Goal: Task Accomplishment & Management: Use online tool/utility

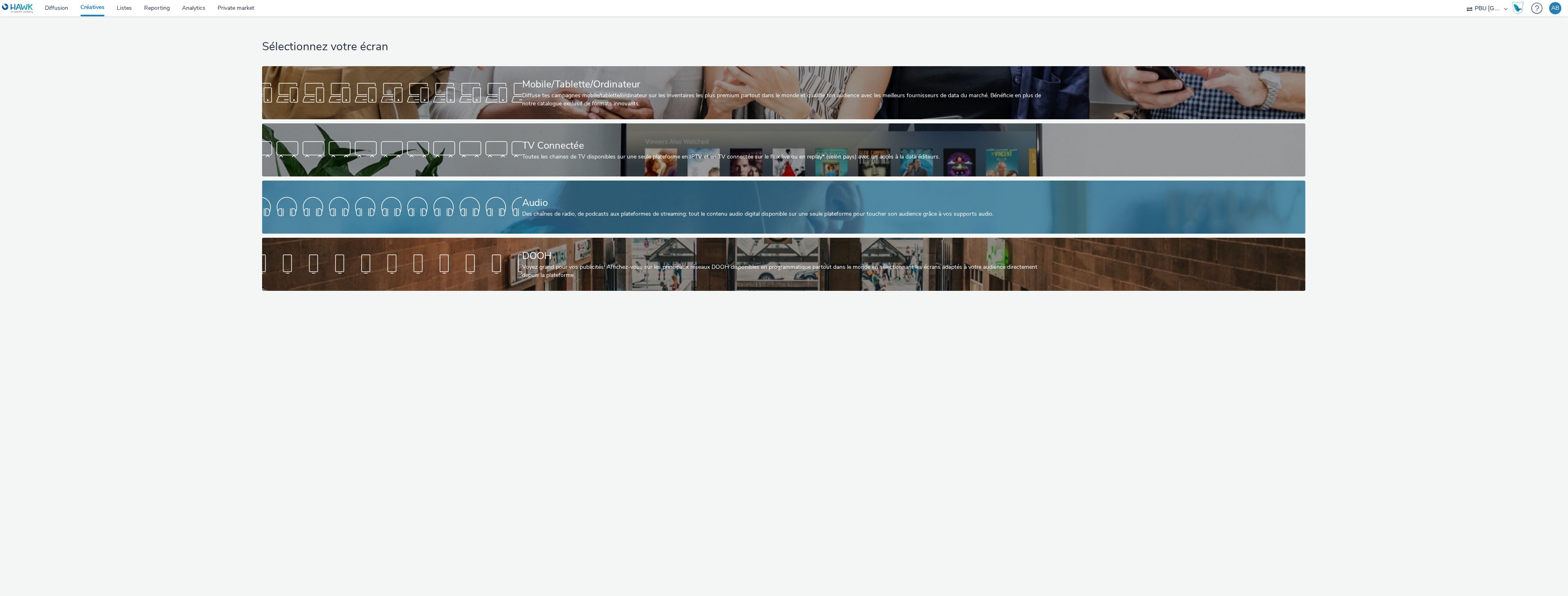
click at [373, 209] on div at bounding box center [392, 207] width 260 height 26
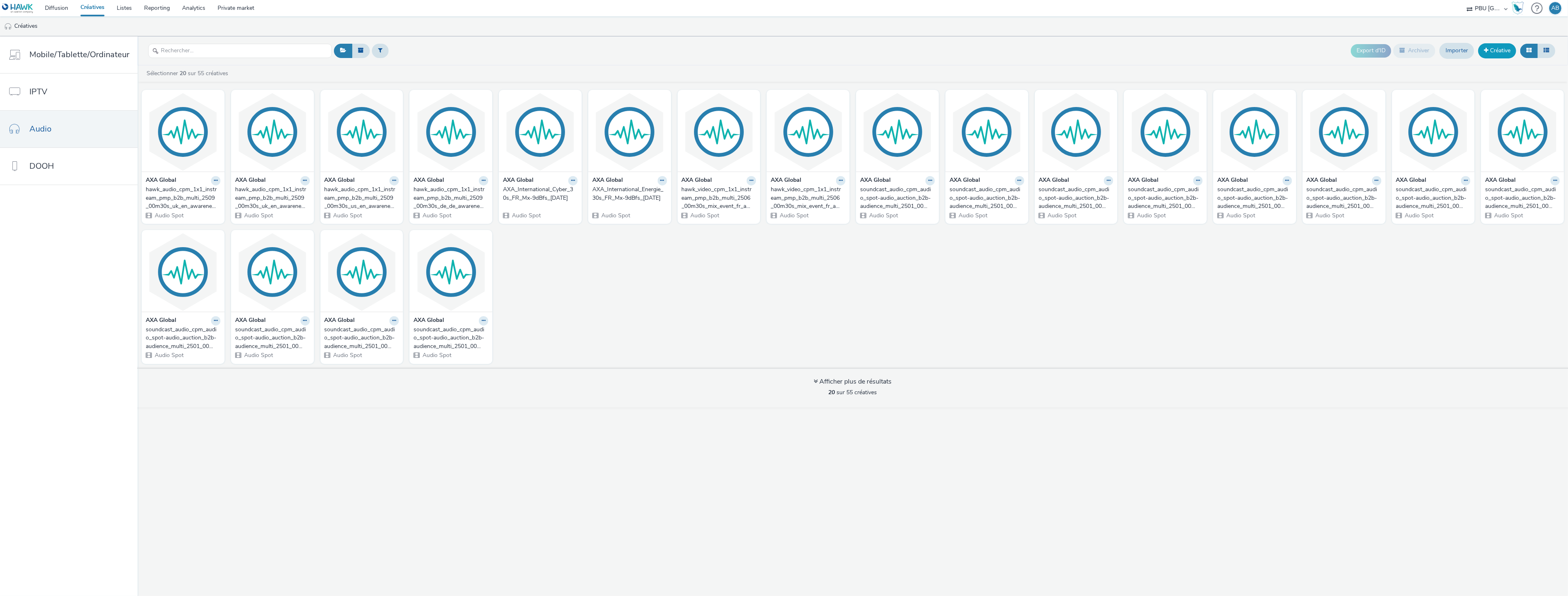
click at [1496, 52] on link "Créative" at bounding box center [1497, 51] width 38 height 15
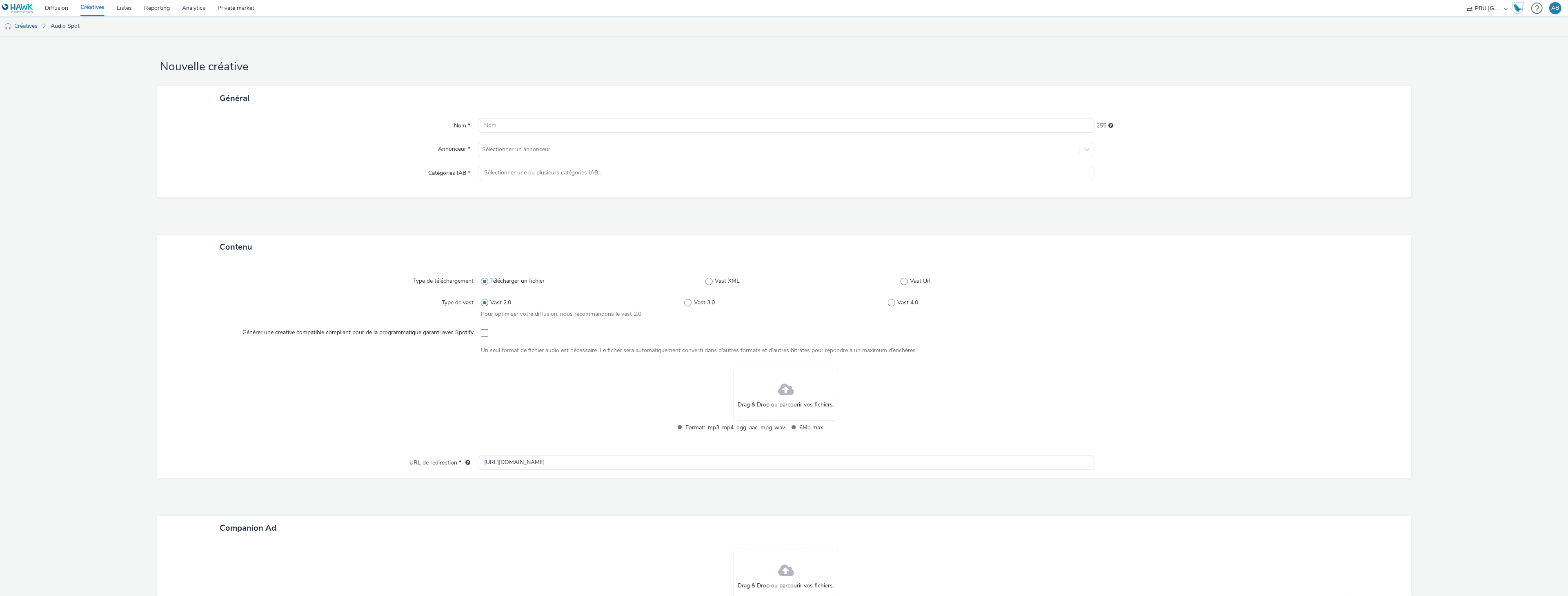
click at [771, 397] on div "Drag & Drop ou parcourir vos fichiers." at bounding box center [786, 394] width 106 height 53
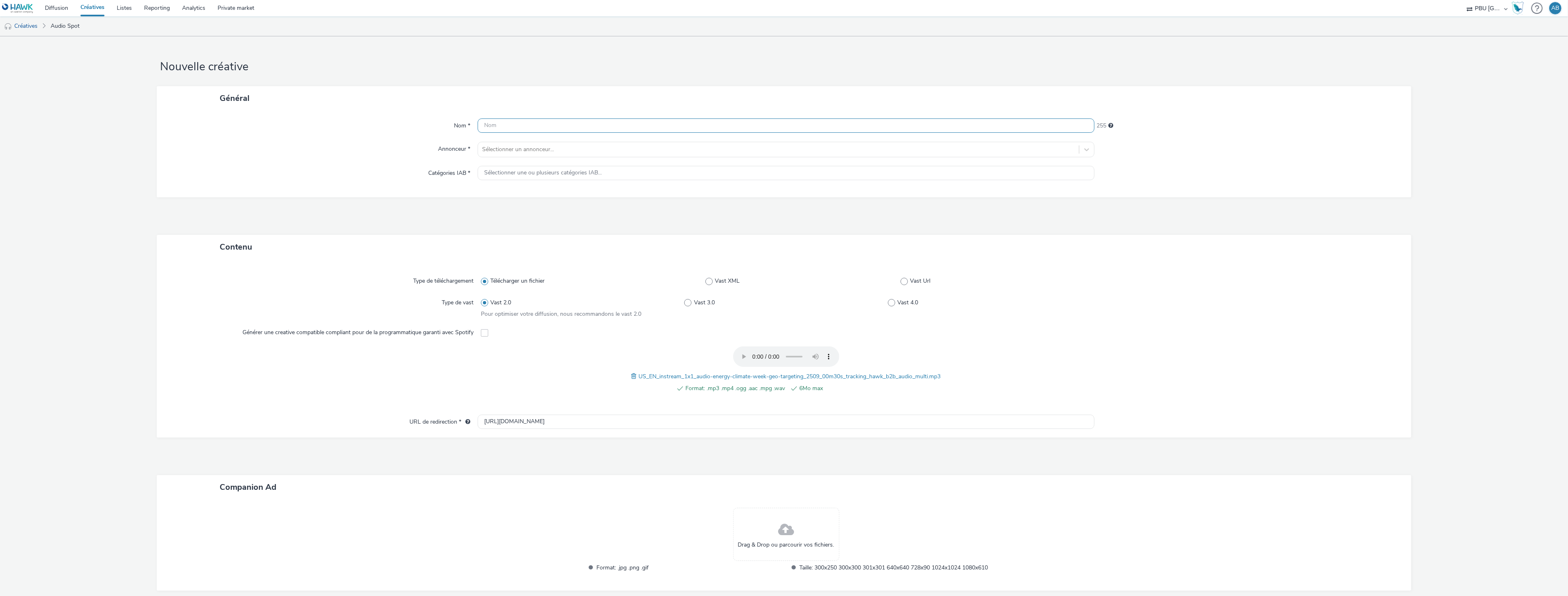
click at [503, 126] on input "text" at bounding box center [786, 126] width 617 height 14
paste input "202509_pmp_cpm_audience_us_en_hawk_b2b_instream_00m30s_audio-energy-un-general-…"
type input "202509_pmp_cpm_audience_us_en_hawk_b2b_instream_00m30s_audio-energy-un-general-…"
click at [414, 138] on div "Nom * 202509_pmp_cpm_audience_us_en_hawk_b2b_instream_00m30s_audio-energy-un-ge…" at bounding box center [784, 154] width 1255 height 87
click at [518, 146] on div at bounding box center [778, 149] width 593 height 10
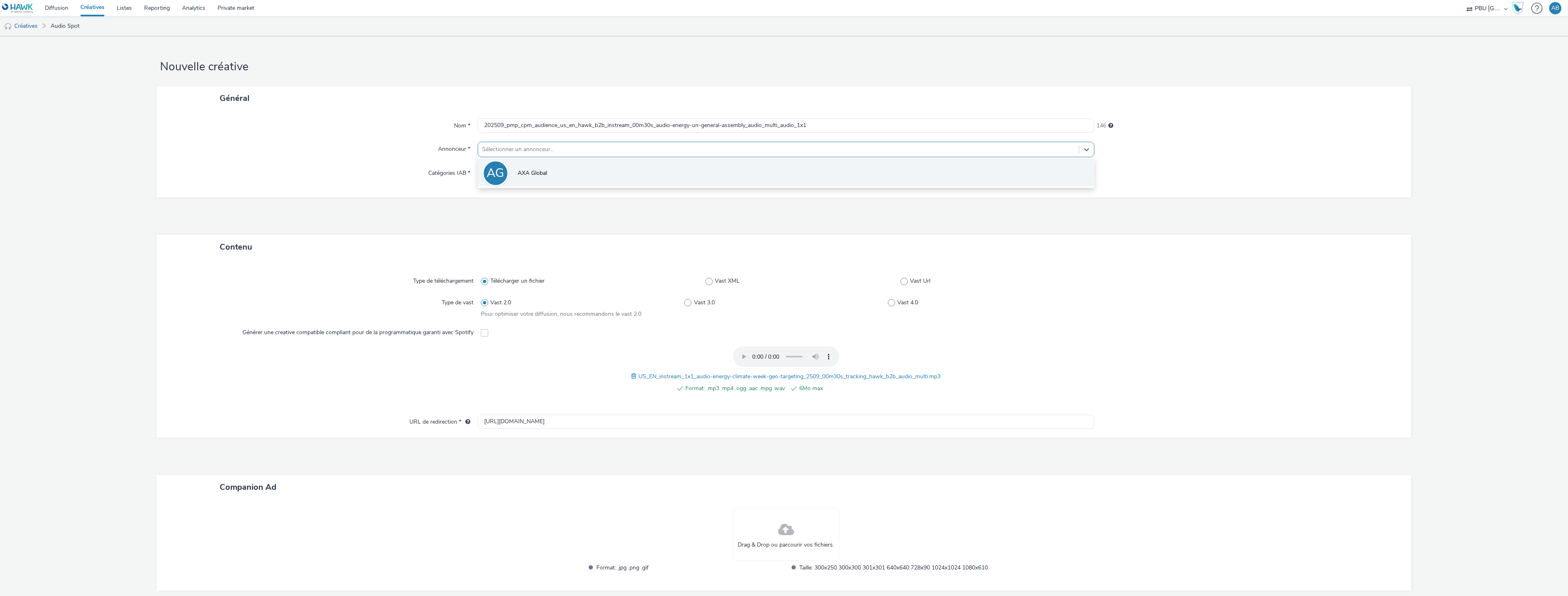
click at [513, 175] on li "AG AXA Global" at bounding box center [786, 172] width 617 height 27
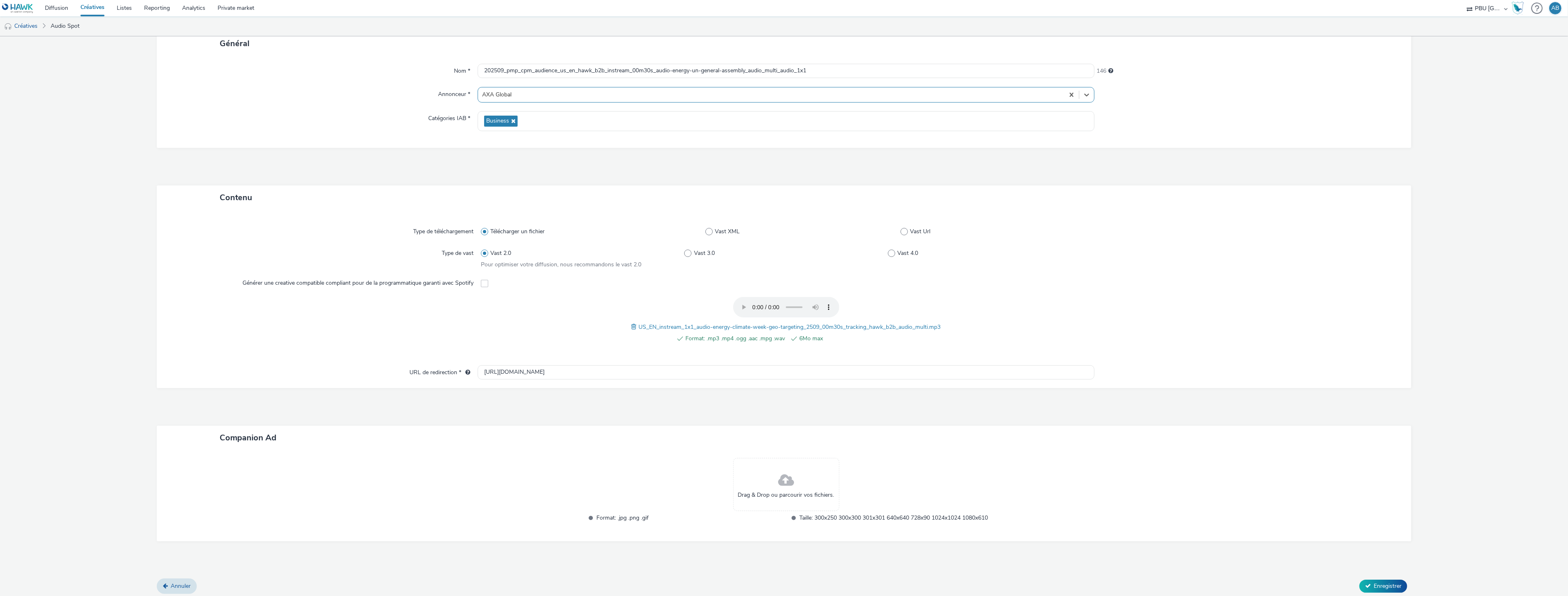
scroll to position [58, 0]
click at [512, 365] on input "[URL][DOMAIN_NAME]" at bounding box center [786, 369] width 617 height 14
paste input "s://[DOMAIN_NAME][URL]"
type input "[URL][DOMAIN_NAME]"
click at [510, 448] on div "Drag & Drop ou parcourir vos fichiers. Format: .jpg .png .gif Taille: 300x250 3…" at bounding box center [784, 492] width 1255 height 91
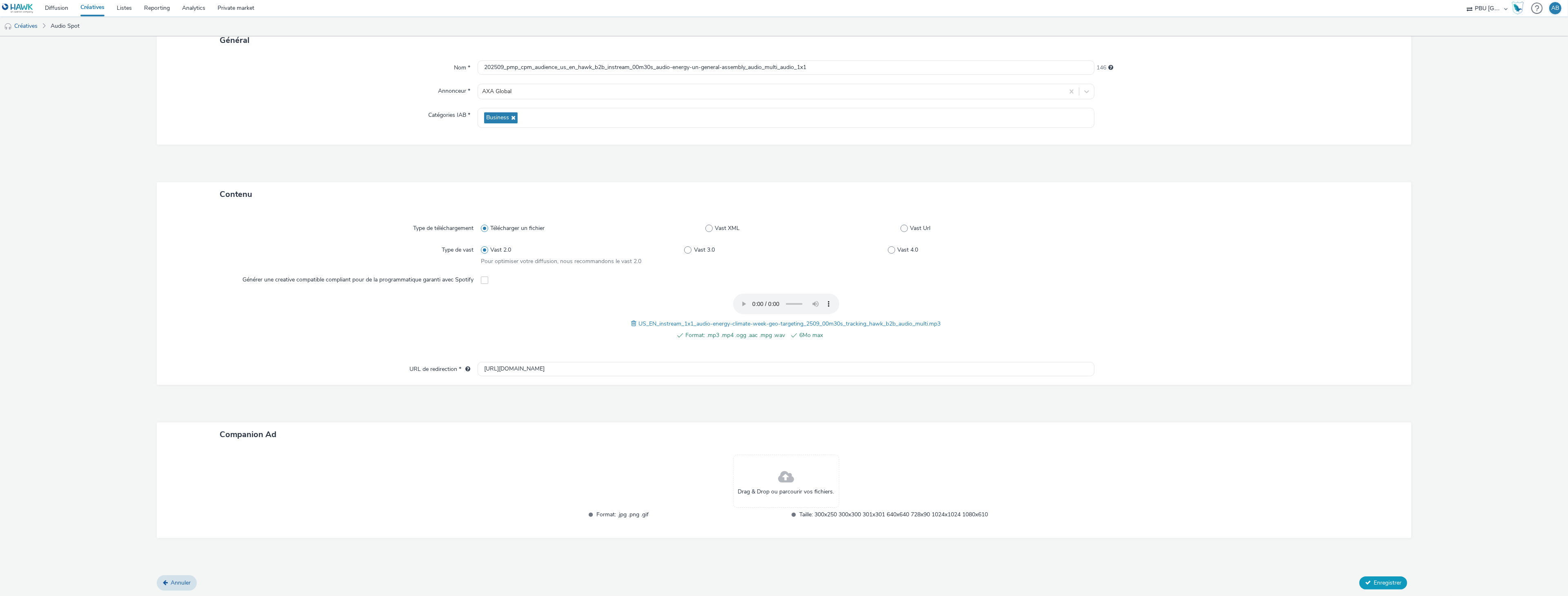
click at [1378, 576] on button "Enregistrer" at bounding box center [1383, 582] width 47 height 13
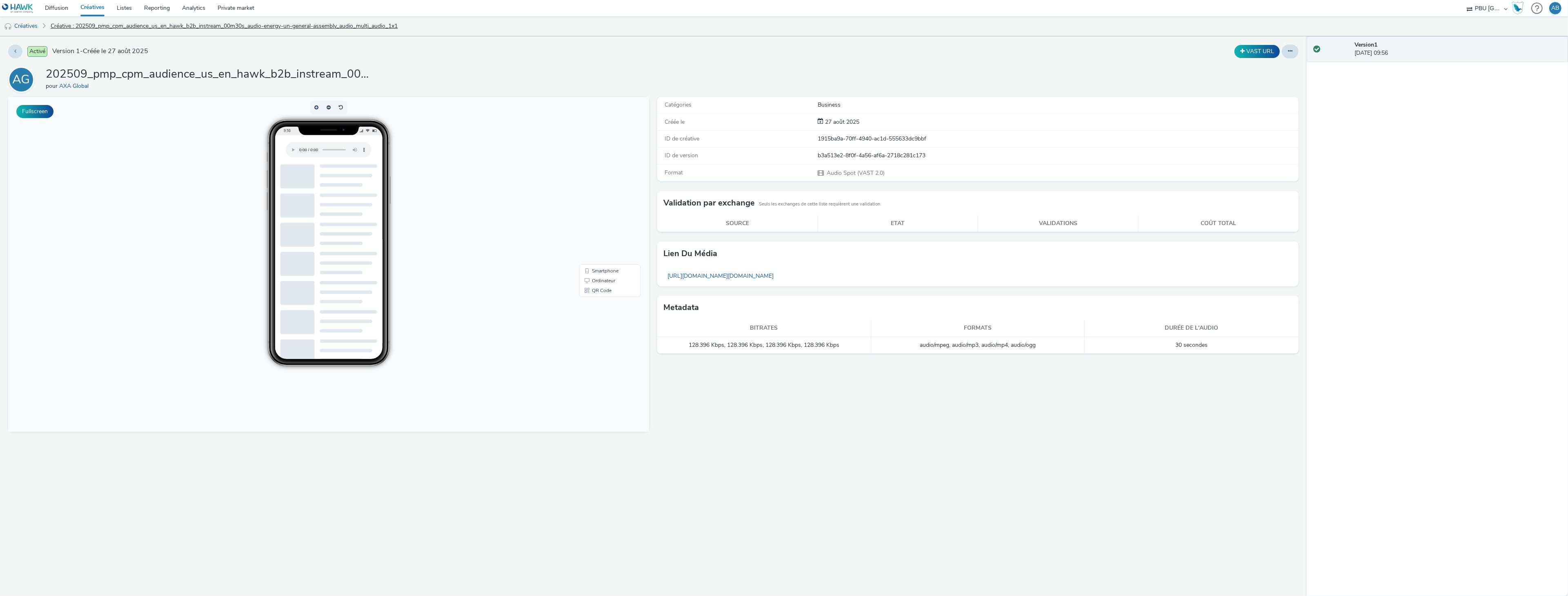
click at [77, 26] on link "Créative : 202509_pmp_cpm_audience_us_en_hawk_b2b_instream_00m30s_audio-energy-…" at bounding box center [224, 26] width 355 height 19
click at [26, 29] on link "Créatives" at bounding box center [21, 26] width 42 height 19
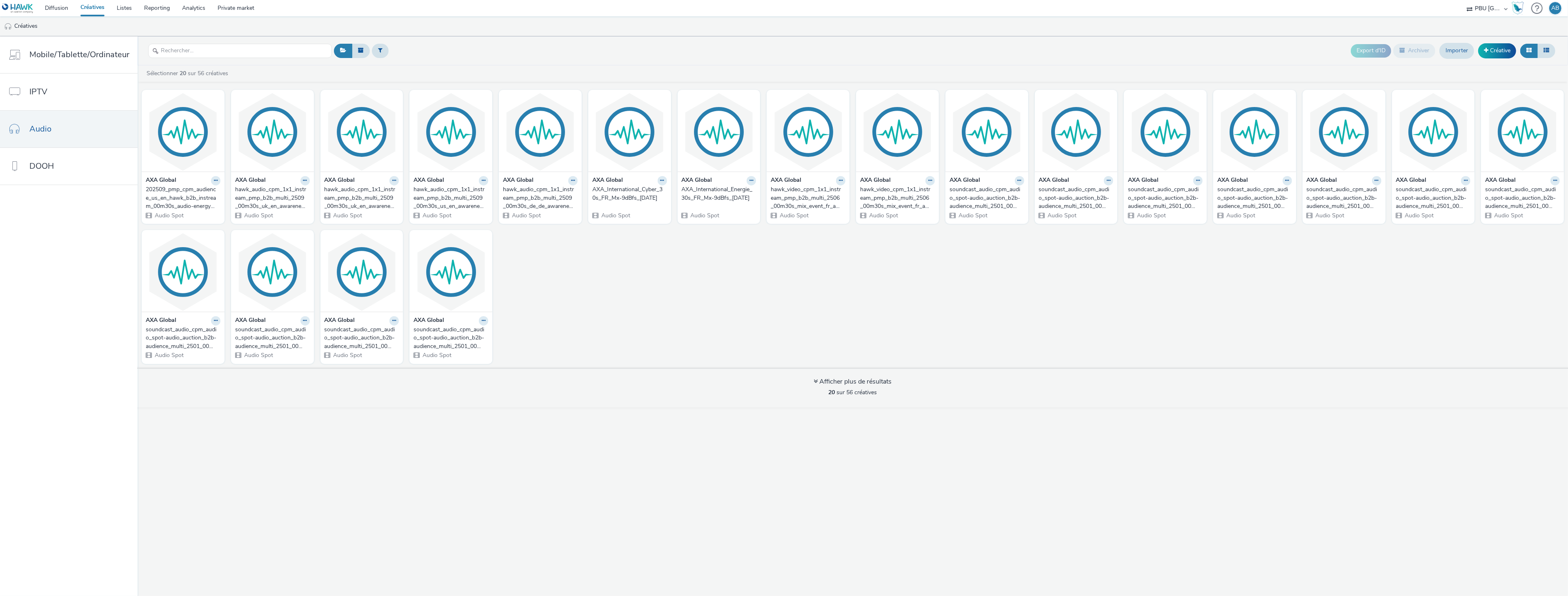
click at [716, 312] on div "AXA Global 202509_pmp_cpm_audience_us_en_hawk_b2b_instream_00m30s_audio-energy-…" at bounding box center [852, 226] width 1431 height 281
click at [209, 181] on div "AXA Global" at bounding box center [183, 181] width 75 height 9
click at [211, 184] on button at bounding box center [215, 181] width 9 height 9
click at [195, 194] on link "Modifier" at bounding box center [190, 195] width 61 height 16
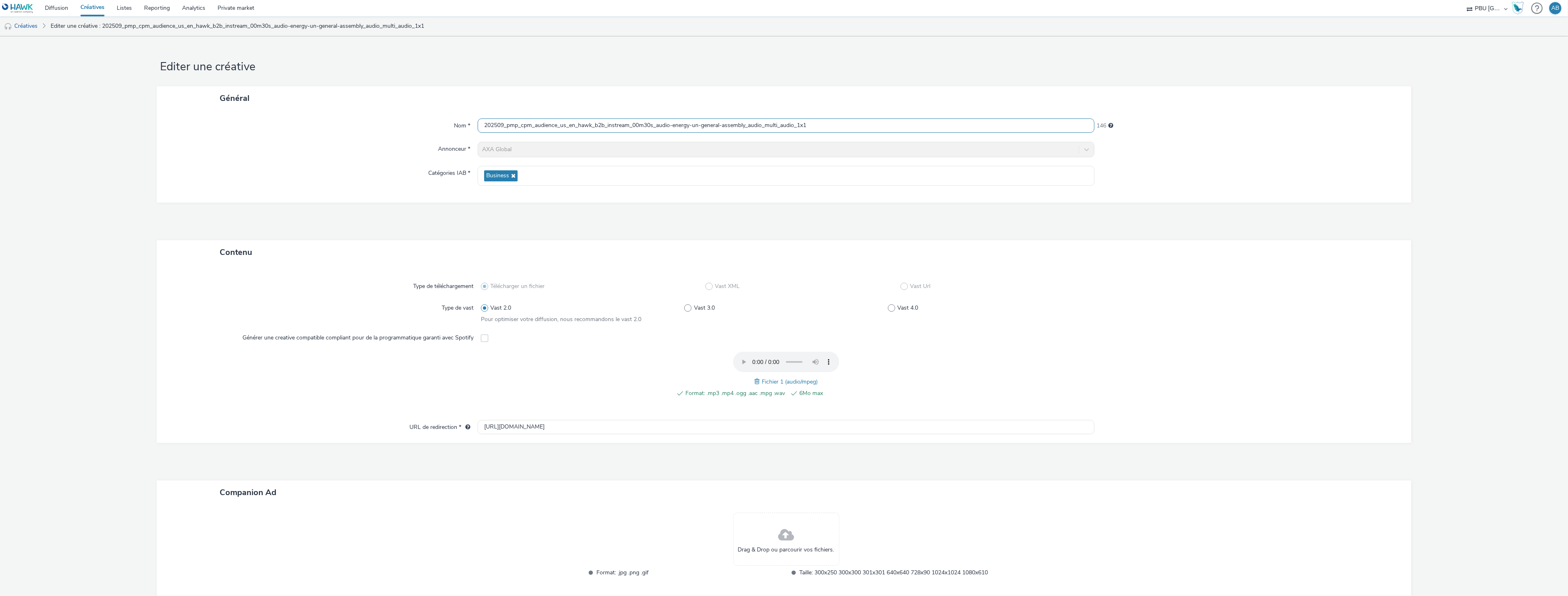
click at [597, 129] on input "202509_pmp_cpm_audience_us_en_hawk_b2b_instream_00m30s_audio-energy-un-general-…" at bounding box center [786, 126] width 617 height 14
paste input "hawk_audio_cpm_1x1_instream_pmp_b2b_multi_2509_00m30s_us_en_awareness_audio-ene…"
type input "hawk_audio_cpm_1x1_instream_pmp_b2b_multi_2509_00m30s_us_en_awareness_audio-ene…"
click at [259, 291] on div "Type de téléchargement" at bounding box center [327, 286] width 310 height 15
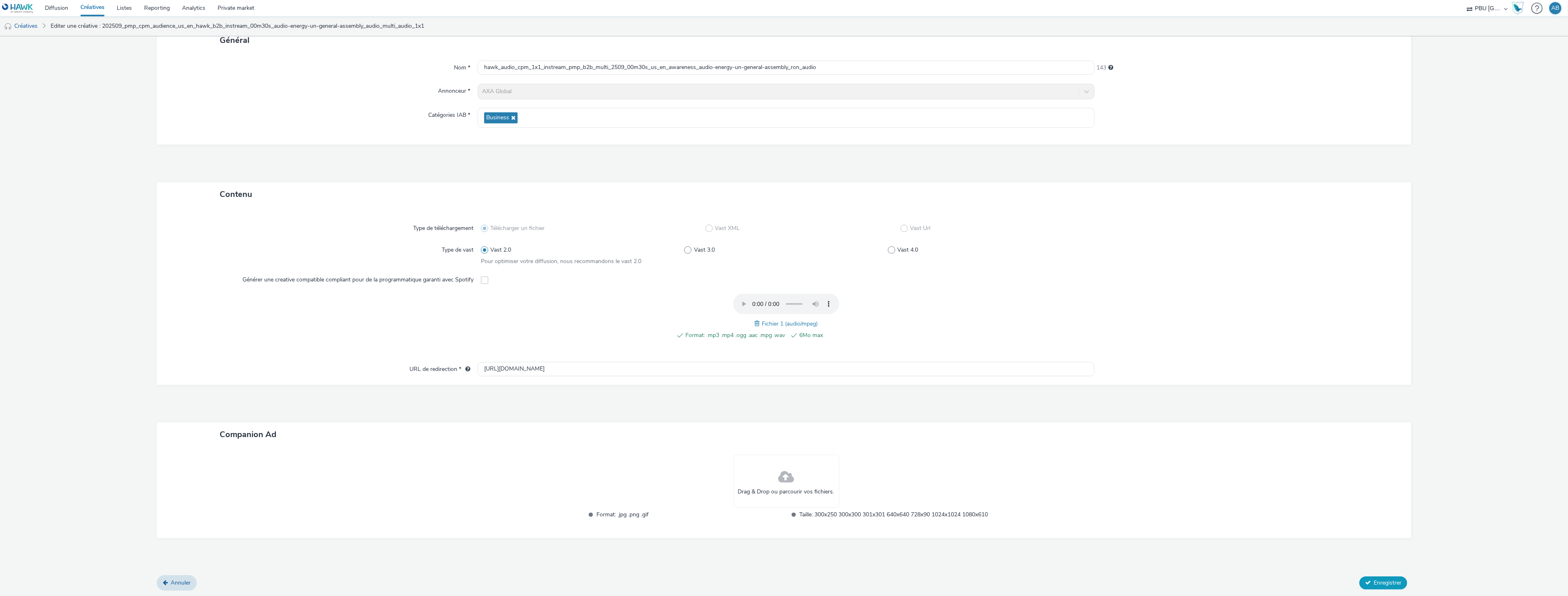
click at [1379, 581] on span "Enregistrer" at bounding box center [1388, 582] width 27 height 7
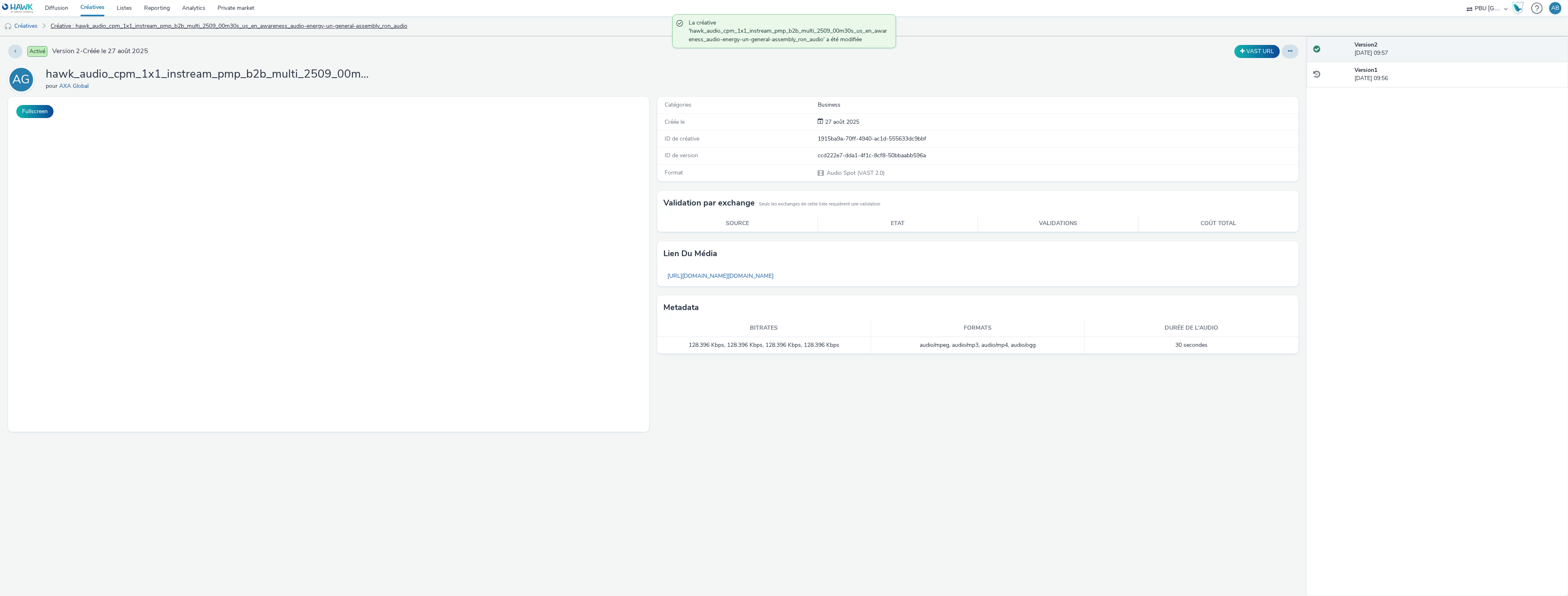
click at [71, 23] on link "Créative : hawk_audio_cpm_1x1_instream_pmp_b2b_multi_2509_00m30s_us_en_awarenes…" at bounding box center [229, 26] width 365 height 19
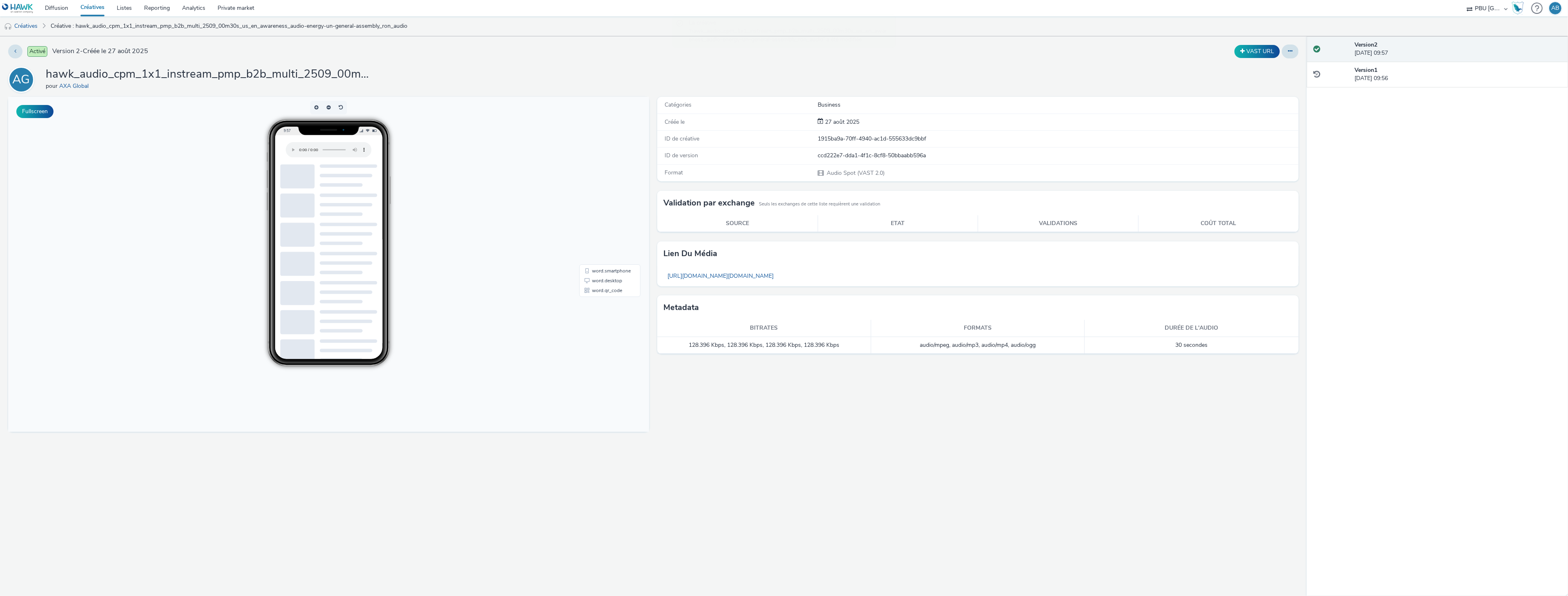
click at [89, 4] on link "Créatives" at bounding box center [92, 8] width 36 height 16
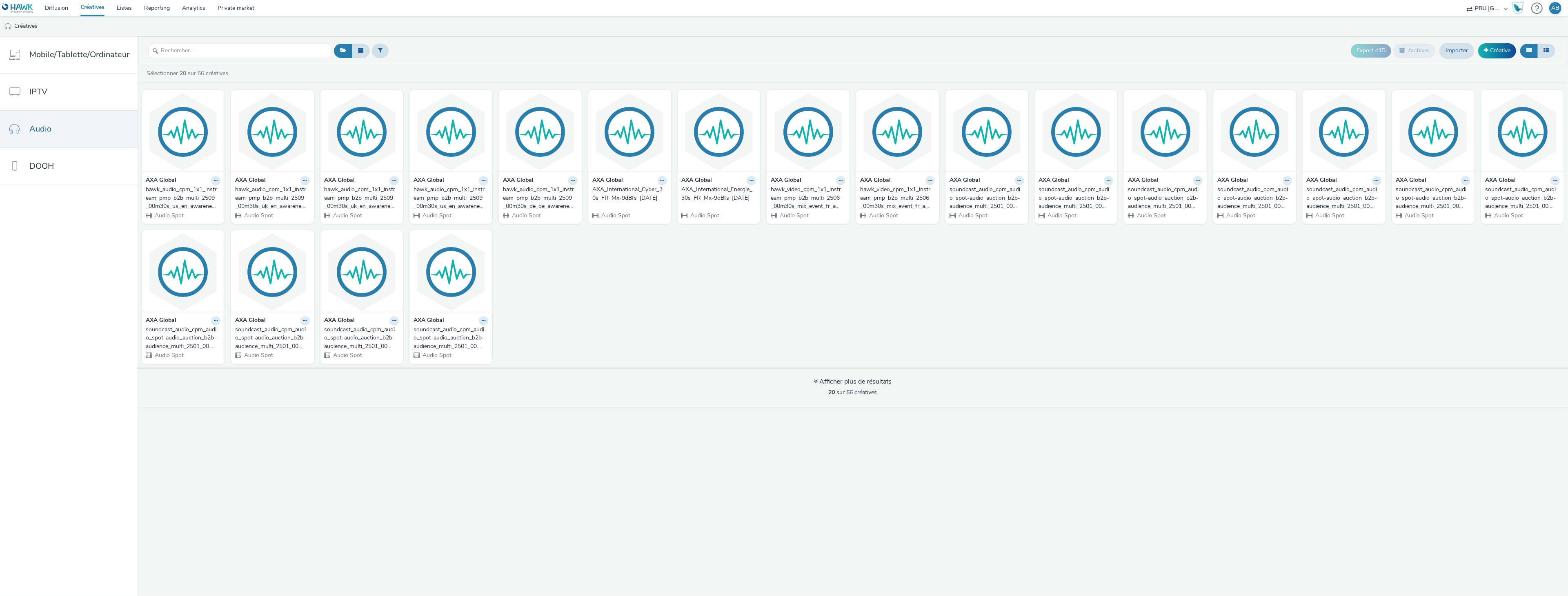
click at [91, 11] on link "Créatives" at bounding box center [92, 8] width 36 height 16
click at [90, 4] on link "Créatives" at bounding box center [92, 8] width 36 height 16
click at [61, 6] on link "Diffusion" at bounding box center [56, 8] width 36 height 16
